Goal: Task Accomplishment & Management: Manage account settings

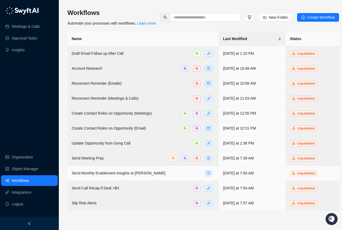
click at [157, 177] on div "Send Monthly Enablement Insights to [PERSON_NAME]" at bounding box center [143, 173] width 143 height 6
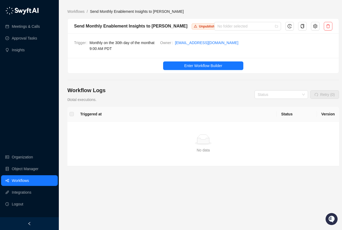
click at [180, 60] on ul "Enter Workflow Builder" at bounding box center [203, 65] width 271 height 15
click at [181, 63] on button "Enter Workflow Builder" at bounding box center [203, 66] width 80 height 9
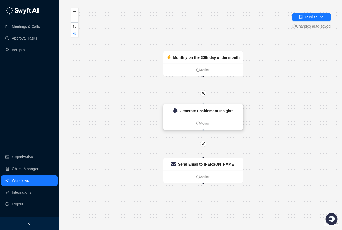
click at [183, 114] on div "Generate Enablement Insights" at bounding box center [204, 111] width 80 height 12
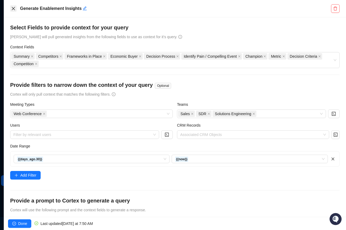
click at [13, 9] on icon "close" at bounding box center [13, 8] width 3 height 3
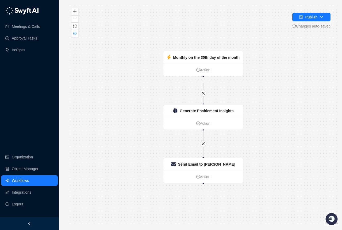
click at [28, 186] on link "Workflows" at bounding box center [20, 181] width 17 height 11
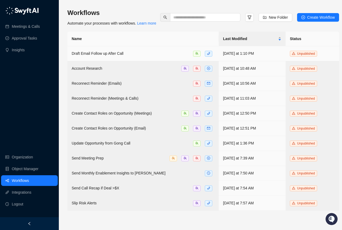
click at [99, 61] on td "Draft Email Follow up After Call" at bounding box center [142, 53] width 151 height 15
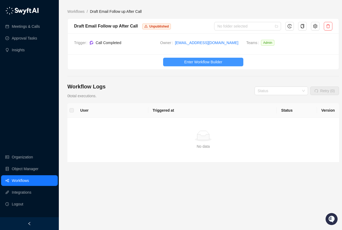
click at [175, 66] on button "Enter Workflow Builder" at bounding box center [203, 62] width 80 height 9
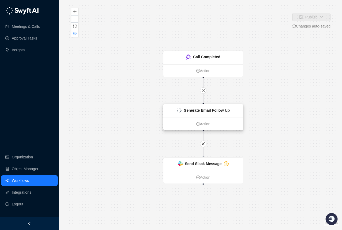
click at [201, 113] on div "Generate Email Follow Up" at bounding box center [207, 111] width 46 height 6
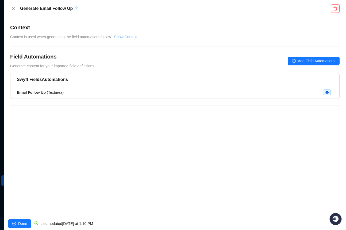
click at [125, 37] on link "Show Context" at bounding box center [125, 37] width 23 height 4
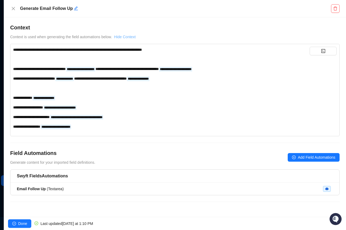
click at [125, 37] on link "Hide Context" at bounding box center [125, 37] width 22 height 4
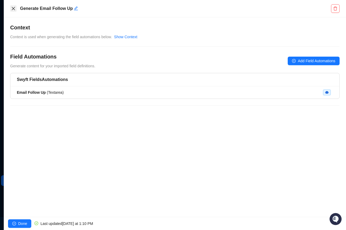
click at [16, 9] on button "Close" at bounding box center [13, 8] width 6 height 6
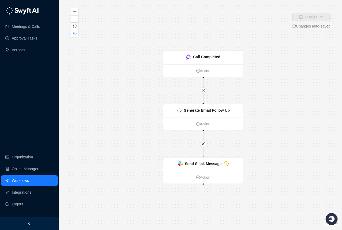
click at [24, 184] on link "Workflows" at bounding box center [20, 181] width 17 height 11
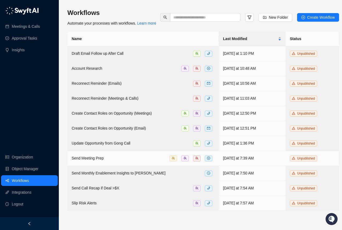
click at [112, 162] on div "Send Meeting Prep" at bounding box center [143, 158] width 143 height 6
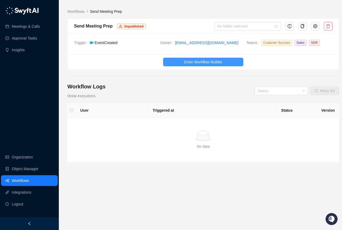
click at [178, 59] on button "Enter Workflow Builder" at bounding box center [203, 62] width 80 height 9
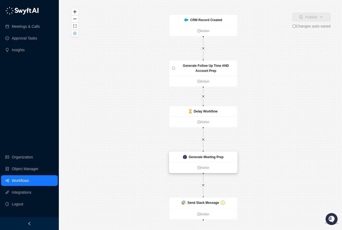
click at [190, 159] on strong "Generate Meeting Prep" at bounding box center [206, 157] width 35 height 4
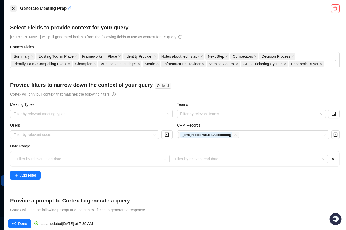
click at [13, 8] on icon "close" at bounding box center [13, 8] width 4 height 4
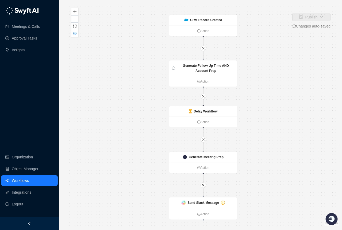
click at [29, 185] on link "Workflows" at bounding box center [20, 181] width 17 height 11
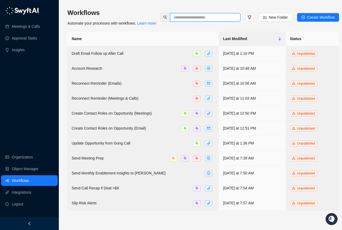
click at [173, 20] on input "text" at bounding box center [203, 17] width 60 height 6
click at [125, 17] on h3 "Workflows" at bounding box center [111, 13] width 89 height 9
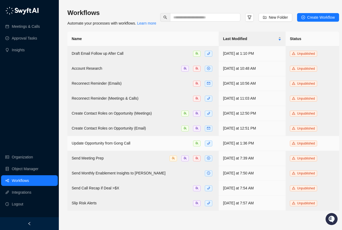
click at [112, 148] on td "Update Opportunity from Gong Call" at bounding box center [142, 143] width 151 height 15
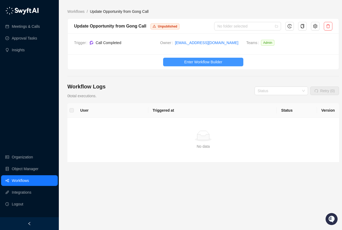
click at [175, 62] on button "Enter Workflow Builder" at bounding box center [203, 62] width 80 height 9
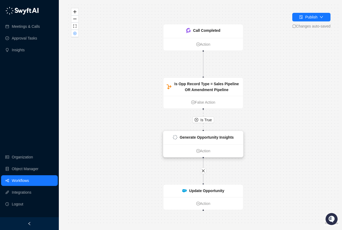
click at [196, 133] on div "Generate Opportunity Insights" at bounding box center [204, 137] width 80 height 13
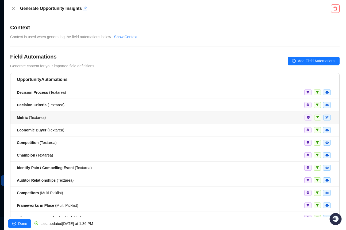
click at [34, 117] on span "Metric ( Textarea )" at bounding box center [31, 118] width 29 height 4
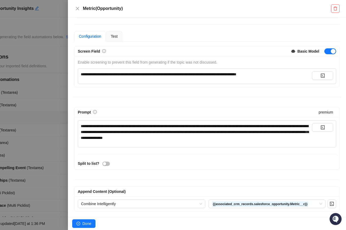
scroll to position [30, 0]
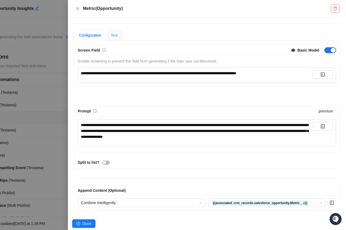
click at [121, 34] on div "Test" at bounding box center [114, 35] width 16 height 11
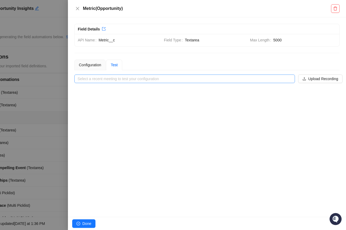
click at [140, 76] on input "search" at bounding box center [183, 79] width 211 height 8
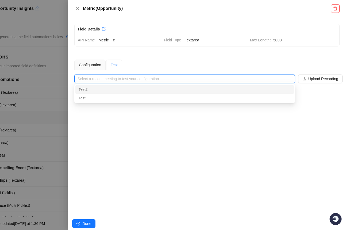
click at [134, 92] on div "Test2" at bounding box center [185, 90] width 212 height 6
type input "*****"
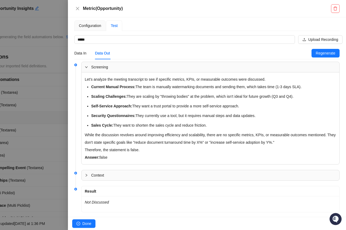
scroll to position [48, 0]
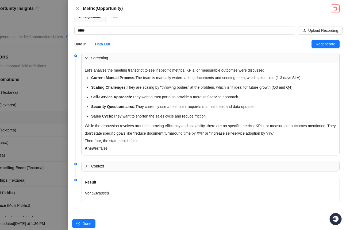
click at [49, 130] on div at bounding box center [173, 115] width 346 height 230
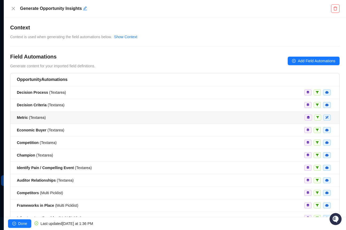
click at [37, 119] on span "Metric ( Textarea )" at bounding box center [31, 118] width 29 height 4
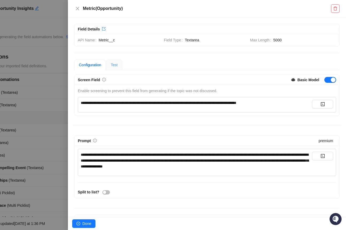
click at [110, 65] on div "Test" at bounding box center [114, 65] width 16 height 11
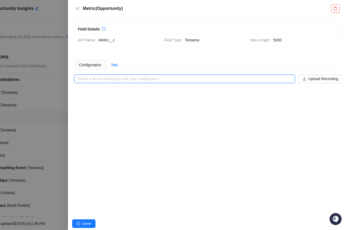
click at [113, 81] on input "search" at bounding box center [183, 79] width 211 height 8
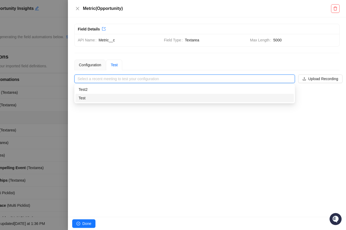
click at [109, 97] on div "Test" at bounding box center [185, 98] width 212 height 6
type input "****"
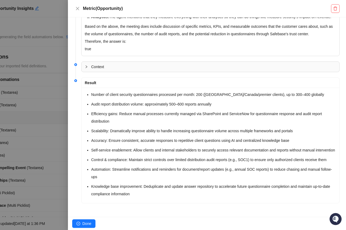
scroll to position [215, 0]
click at [75, 7] on icon "close" at bounding box center [77, 8] width 4 height 4
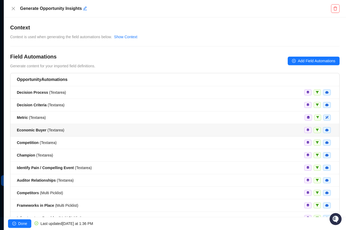
click at [48, 129] on span "Economic Buyer ( Textarea )" at bounding box center [40, 130] width 47 height 4
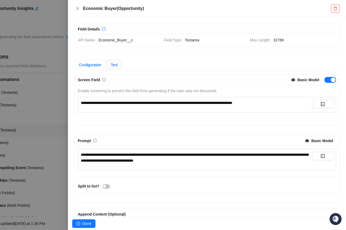
click at [113, 66] on span "Test" at bounding box center [114, 65] width 7 height 4
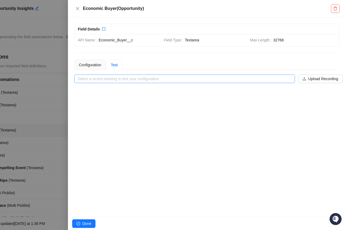
click at [124, 80] on input "search" at bounding box center [183, 79] width 211 height 8
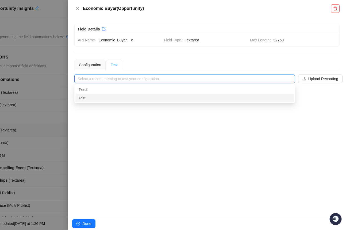
click at [120, 96] on div "Test" at bounding box center [185, 98] width 212 height 6
type input "****"
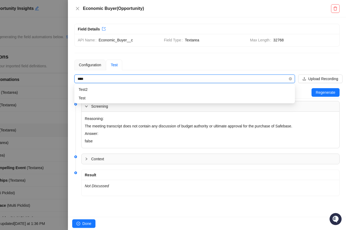
click at [107, 77] on input "****" at bounding box center [183, 79] width 211 height 8
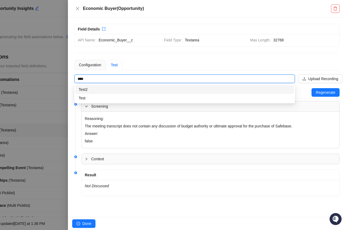
click at [107, 90] on div "Test2" at bounding box center [185, 90] width 212 height 6
type input "*****"
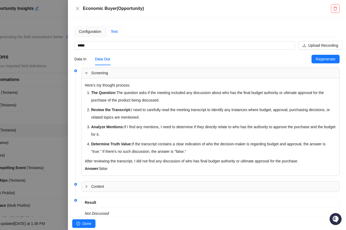
scroll to position [34, 0]
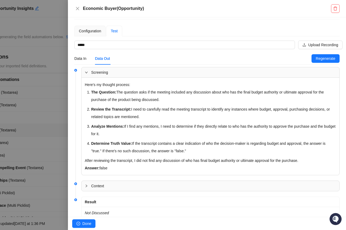
click at [63, 109] on div at bounding box center [173, 115] width 346 height 230
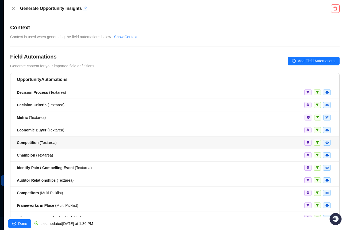
click at [45, 144] on span "Competition ( Textarea )" at bounding box center [37, 143] width 40 height 4
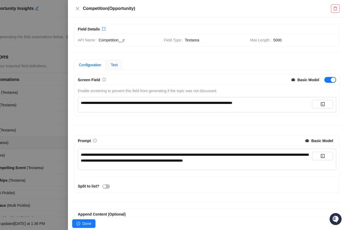
click at [112, 67] on span "Test" at bounding box center [114, 65] width 7 height 4
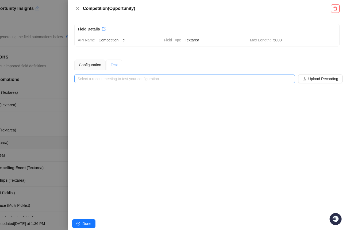
click at [140, 81] on input "search" at bounding box center [183, 79] width 211 height 8
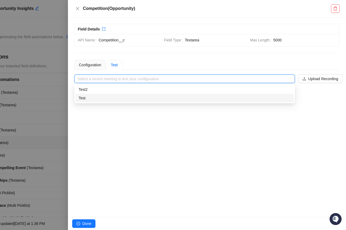
click at [136, 100] on div "Test" at bounding box center [185, 98] width 212 height 6
type input "****"
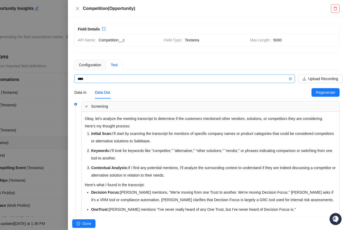
click at [123, 76] on input "****" at bounding box center [183, 79] width 211 height 8
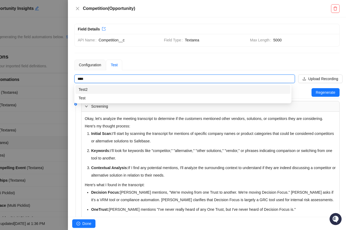
click at [120, 93] on div "Test2" at bounding box center [182, 89] width 215 height 9
type input "*****"
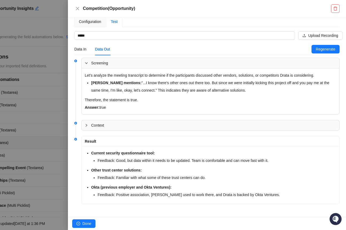
scroll to position [44, 0]
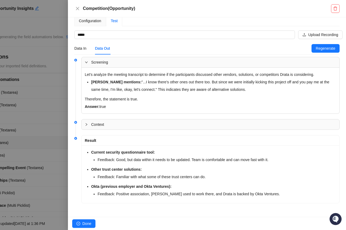
click at [54, 115] on div at bounding box center [173, 115] width 346 height 230
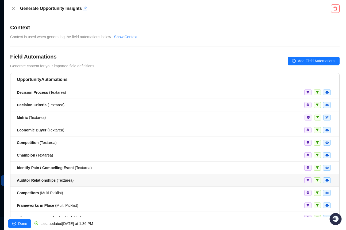
click at [44, 181] on strong "Auditor Relationships" at bounding box center [36, 180] width 39 height 4
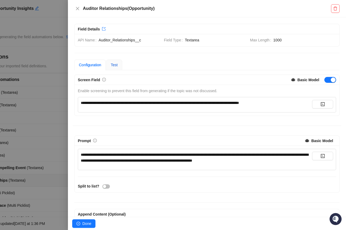
click at [118, 66] on span "Test" at bounding box center [114, 65] width 7 height 4
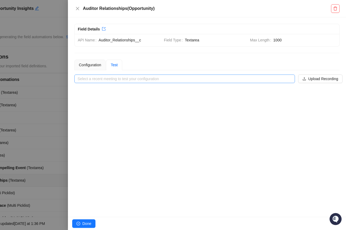
click at [149, 80] on input "search" at bounding box center [183, 79] width 211 height 8
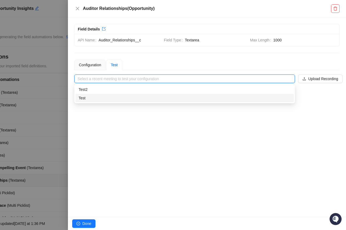
click at [134, 100] on div "Test" at bounding box center [185, 98] width 212 height 6
type input "****"
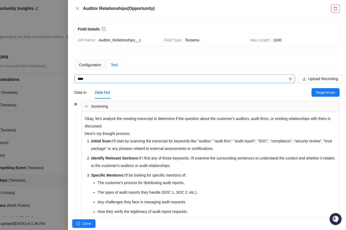
click at [129, 79] on input "****" at bounding box center [183, 79] width 211 height 8
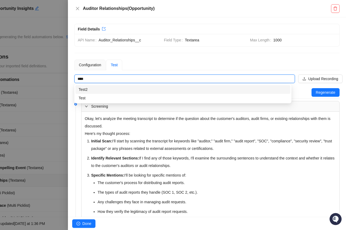
click at [125, 92] on div "Test2" at bounding box center [183, 90] width 209 height 6
type input "*****"
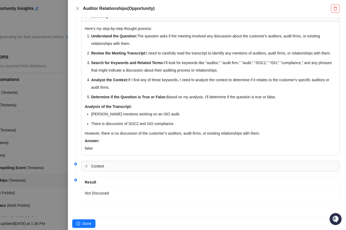
scroll to position [98, 0]
click at [57, 96] on div at bounding box center [173, 115] width 346 height 230
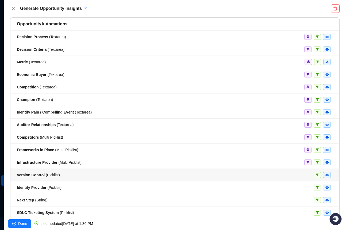
scroll to position [65, 0]
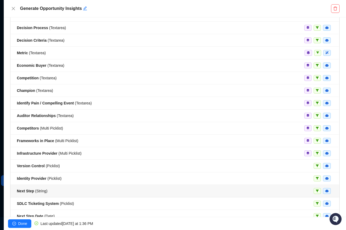
click at [52, 192] on div "Next Step ( String )" at bounding box center [175, 191] width 316 height 6
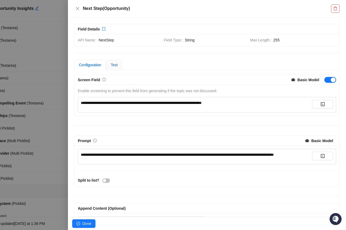
click at [118, 64] on span "Test" at bounding box center [114, 65] width 7 height 4
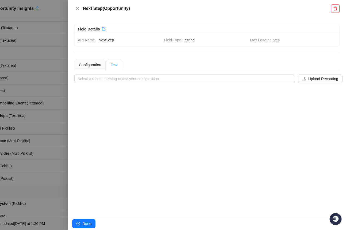
click at [122, 83] on div "**********" at bounding box center [207, 117] width 278 height 200
click at [123, 79] on input "search" at bounding box center [183, 79] width 211 height 8
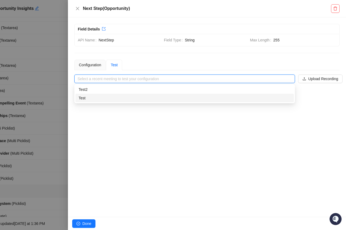
click at [116, 100] on div "Test" at bounding box center [185, 98] width 212 height 6
type input "****"
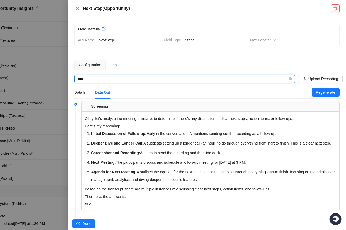
click at [121, 81] on input "****" at bounding box center [183, 79] width 211 height 8
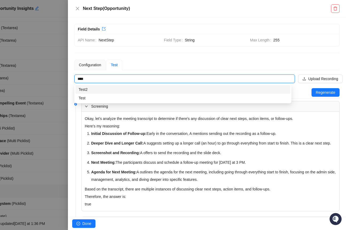
click at [120, 92] on div "Test2" at bounding box center [183, 90] width 209 height 6
type input "*****"
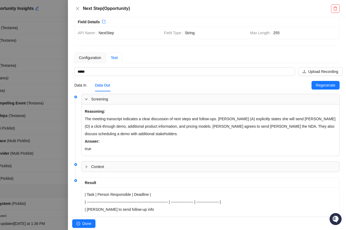
scroll to position [21, 0]
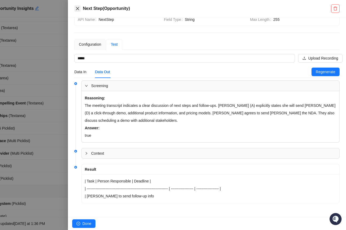
click at [77, 7] on icon "close" at bounding box center [77, 8] width 4 height 4
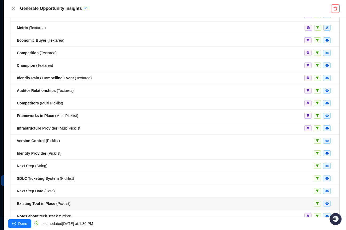
scroll to position [97, 0]
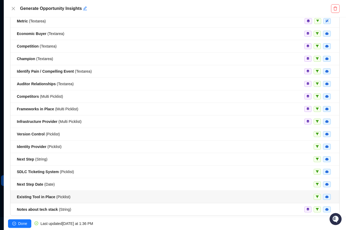
click at [78, 198] on div "Existing Tool in Place ( Picklist )" at bounding box center [175, 197] width 316 height 6
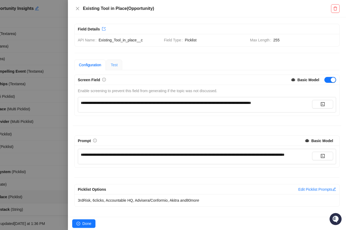
click at [121, 64] on div "Test" at bounding box center [114, 65] width 16 height 11
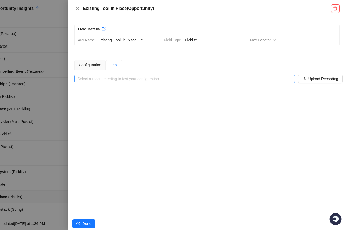
click at [118, 82] on input "search" at bounding box center [183, 79] width 211 height 8
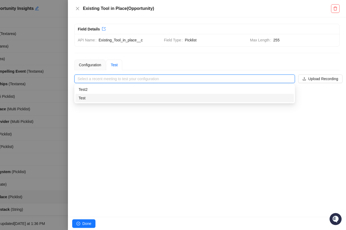
click at [115, 97] on div "Test" at bounding box center [185, 98] width 212 height 6
type input "****"
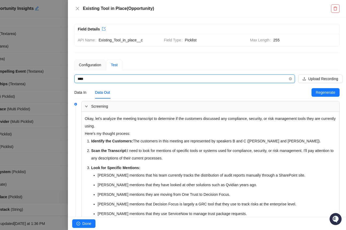
click at [101, 77] on input "****" at bounding box center [183, 79] width 211 height 8
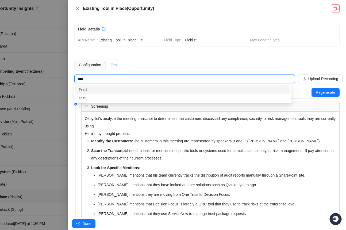
click at [103, 92] on div "Test2" at bounding box center [183, 90] width 209 height 6
type input "*****"
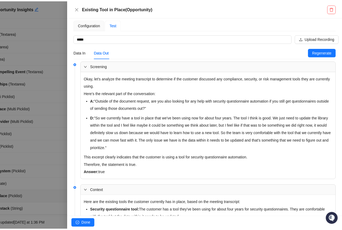
scroll to position [116, 0]
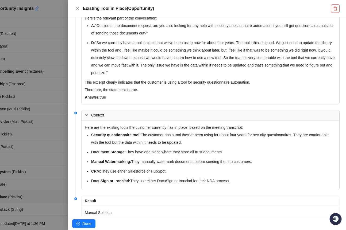
click at [41, 26] on div at bounding box center [173, 115] width 346 height 230
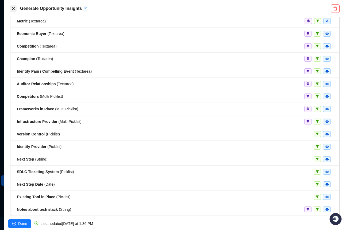
click at [14, 8] on icon "close" at bounding box center [13, 8] width 3 height 3
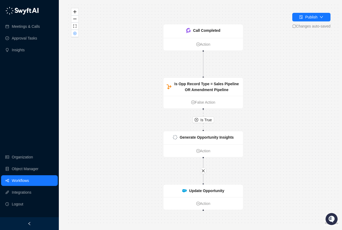
click at [21, 181] on link "Workflows" at bounding box center [20, 181] width 17 height 11
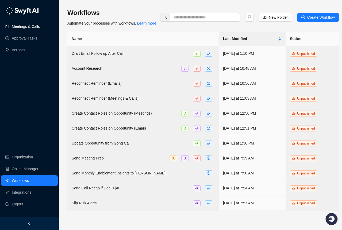
click at [23, 30] on link "Meetings & Calls" at bounding box center [26, 26] width 28 height 11
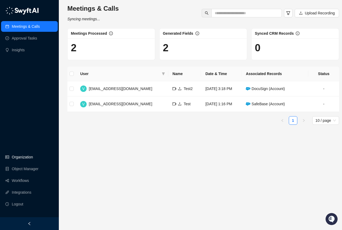
click at [19, 163] on link "Organization" at bounding box center [22, 157] width 21 height 11
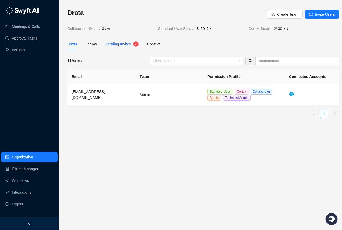
click at [109, 42] on span "Pending Invites" at bounding box center [118, 44] width 26 height 4
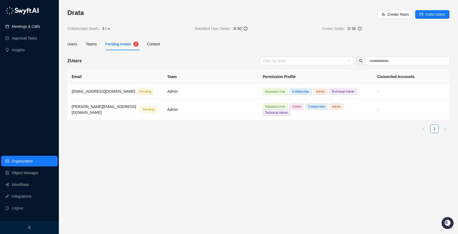
click at [40, 29] on link "Meetings & Calls" at bounding box center [26, 26] width 28 height 11
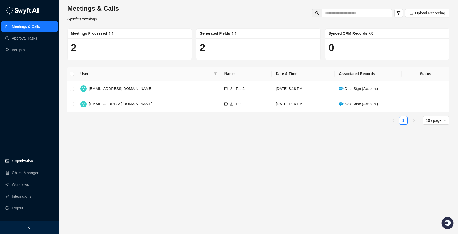
click at [27, 157] on link "Organization" at bounding box center [22, 161] width 21 height 11
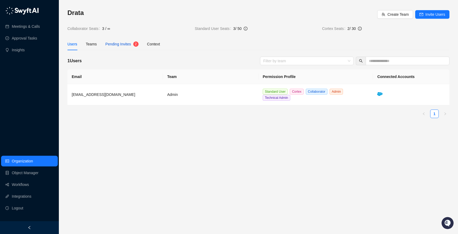
click at [125, 47] on div "Pending Invites" at bounding box center [118, 44] width 26 height 6
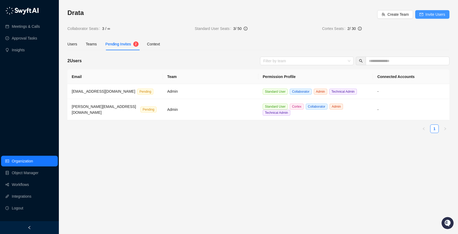
click at [346, 16] on span "Invite Users" at bounding box center [436, 15] width 20 height 6
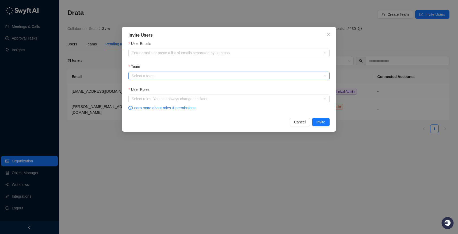
click at [192, 78] on input "Team" at bounding box center [228, 76] width 192 height 8
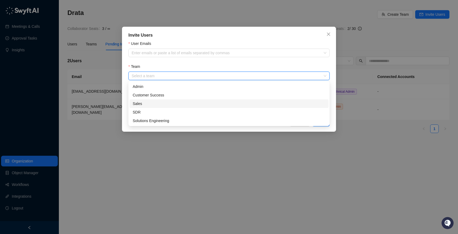
click at [161, 103] on div "Sales" at bounding box center [229, 104] width 193 height 6
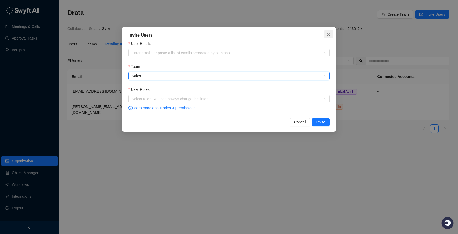
click at [327, 34] on icon "close" at bounding box center [328, 34] width 4 height 4
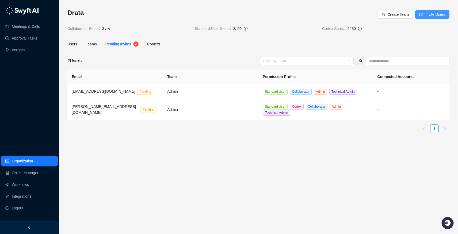
click at [346, 13] on span "Invite Users" at bounding box center [436, 15] width 20 height 6
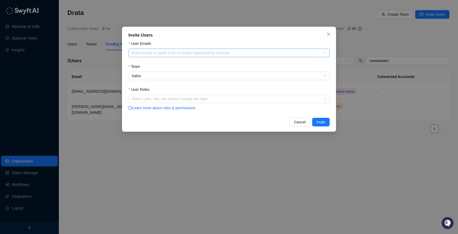
click at [206, 56] on div "Enter emails or paste a list of emails separated by commas" at bounding box center [228, 53] width 201 height 9
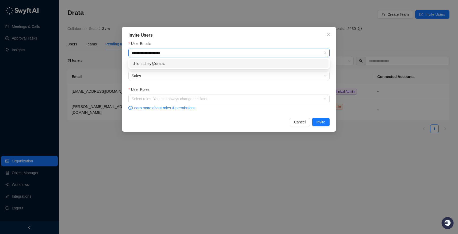
type input "**********"
click at [204, 64] on div "dillonrichey@drata.com" at bounding box center [229, 64] width 193 height 6
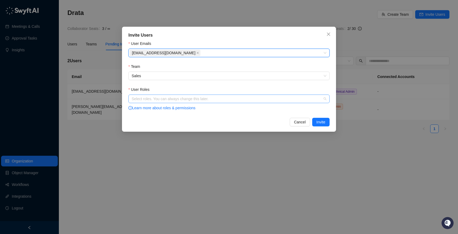
click at [192, 102] on div "Select roles. You can always change this later." at bounding box center [228, 99] width 201 height 9
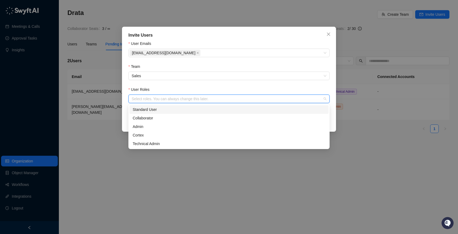
click at [182, 111] on div "Standard User" at bounding box center [229, 110] width 193 height 6
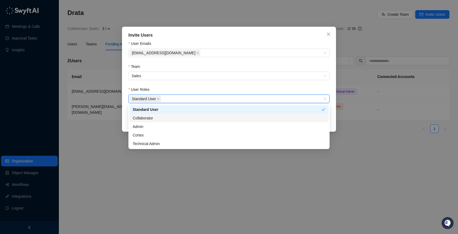
click at [159, 119] on div "Collaborator" at bounding box center [229, 118] width 193 height 6
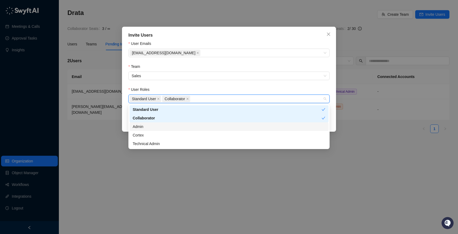
click at [157, 125] on div "Admin" at bounding box center [229, 127] width 193 height 6
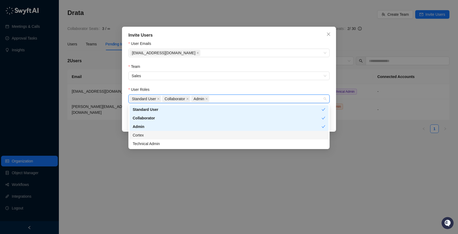
click at [158, 132] on div "Cortex" at bounding box center [229, 135] width 199 height 9
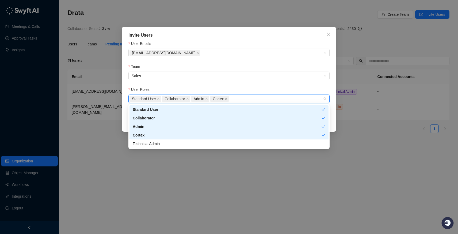
click at [206, 133] on div "Cortex" at bounding box center [227, 135] width 189 height 6
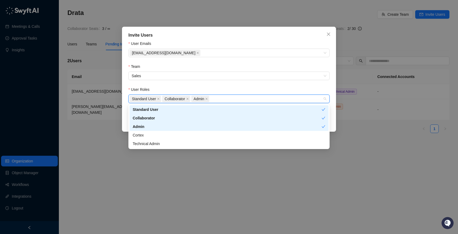
click at [226, 85] on form "User Emails dillonrichey@drata.com Team Sales User Roles Standard User Collabor…" at bounding box center [228, 76] width 201 height 71
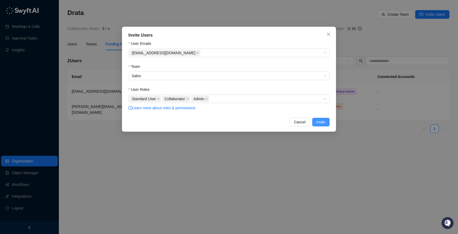
click at [313, 121] on button "Invite" at bounding box center [320, 122] width 17 height 9
